Goal: Information Seeking & Learning: Find specific fact

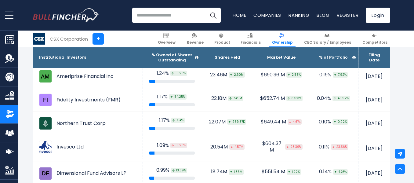
scroll to position [649, 0]
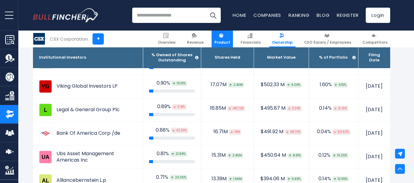
scroll to position [782, 0]
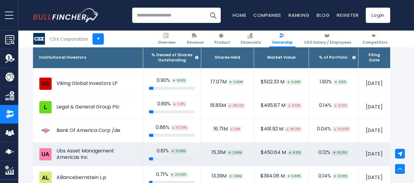
click at [33, 153] on td "Ubs Asset Management Americas Inc" at bounding box center [88, 154] width 110 height 23
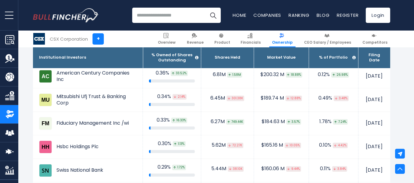
scroll to position [1261, 0]
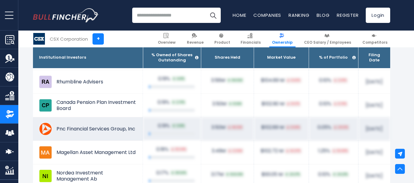
scroll to position [1759, 0]
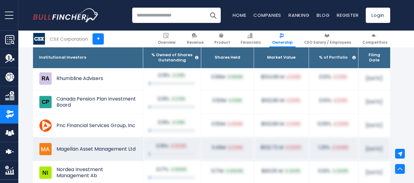
click at [149, 152] on div at bounding box center [172, 153] width 46 height 3
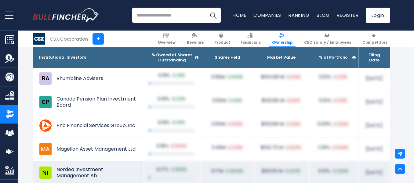
click at [147, 161] on td "0.17% 38.56%" at bounding box center [172, 173] width 58 height 24
click at [152, 176] on div at bounding box center [172, 177] width 46 height 3
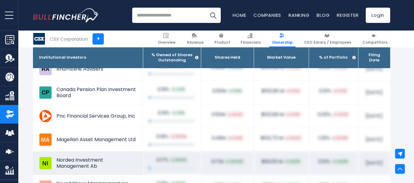
scroll to position [1768, 0]
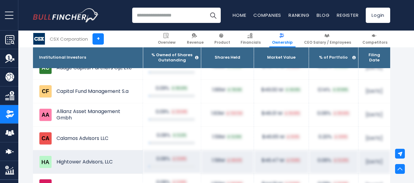
click at [35, 168] on td "Hightower Advisors, LLC" at bounding box center [88, 161] width 110 height 23
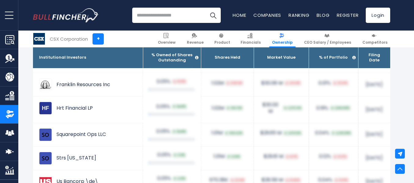
scroll to position [3550, 0]
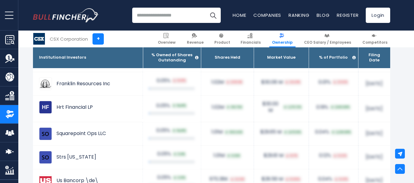
click at [149, 60] on th "% Owned of Shares Outstanding" at bounding box center [172, 57] width 58 height 21
click at [148, 54] on th "% Owned of Shares Outstanding" at bounding box center [172, 57] width 58 height 21
click at [153, 62] on th "% Owned of Shares Outstanding" at bounding box center [172, 57] width 58 height 21
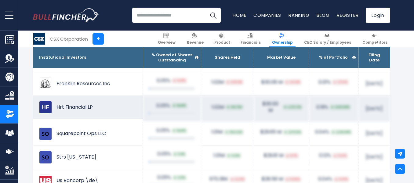
click at [201, 118] on td "1.02M 951.75K" at bounding box center [227, 109] width 53 height 27
click at [201, 139] on td "1.01M 955.60K" at bounding box center [227, 134] width 53 height 24
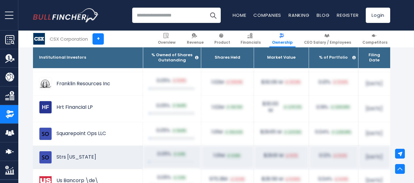
click at [207, 158] on div "1.01M 6.93K" at bounding box center [227, 155] width 40 height 6
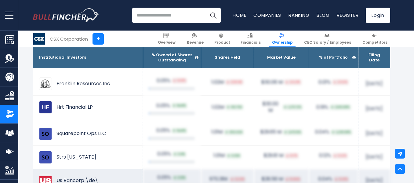
click at [178, 170] on td "0.05% 0.13%" at bounding box center [172, 181] width 58 height 24
click at [174, 177] on img at bounding box center [175, 177] width 2 height 2
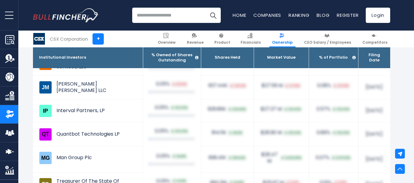
scroll to position [3740, 0]
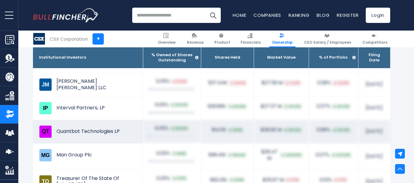
click at [49, 131] on img at bounding box center [45, 131] width 13 height 13
click at [101, 130] on td "Quantbot Technologies LP" at bounding box center [88, 131] width 110 height 23
click at [97, 131] on td "Quantbot Technologies LP" at bounding box center [88, 131] width 110 height 23
click at [95, 132] on td "Quantbot Technologies LP" at bounding box center [88, 131] width 110 height 23
click at [92, 132] on td "Quantbot Technologies LP" at bounding box center [88, 131] width 110 height 23
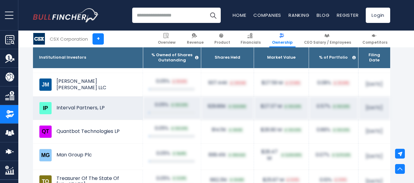
click at [68, 106] on td "Interval Partners, LP" at bounding box center [88, 107] width 110 height 23
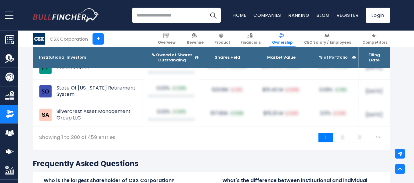
scroll to position [5100, 0]
